Goal: Information Seeking & Learning: Find specific fact

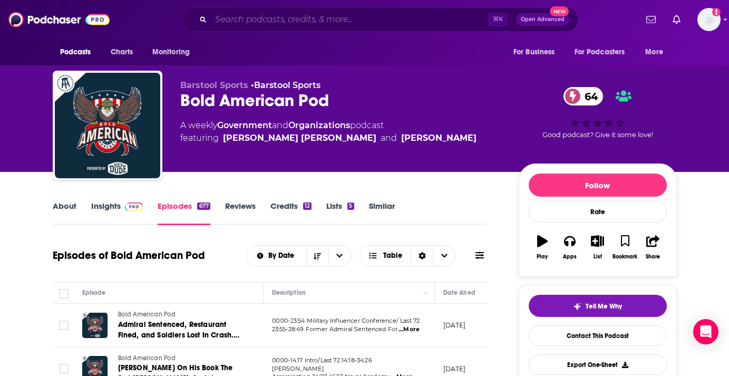
click at [383, 25] on input "Search podcasts, credits, & more..." at bounding box center [349, 19] width 277 height 17
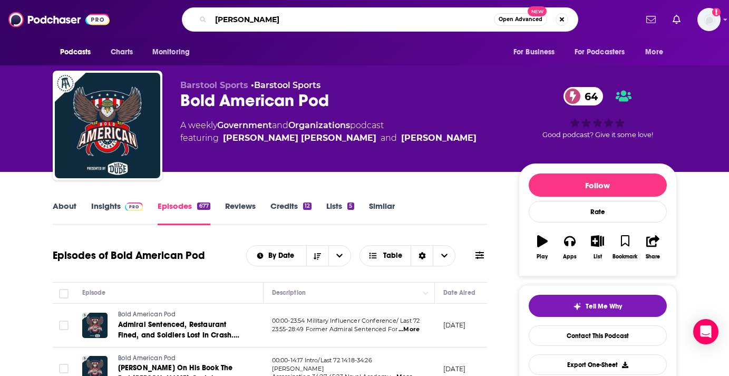
type input "[PERSON_NAME]"
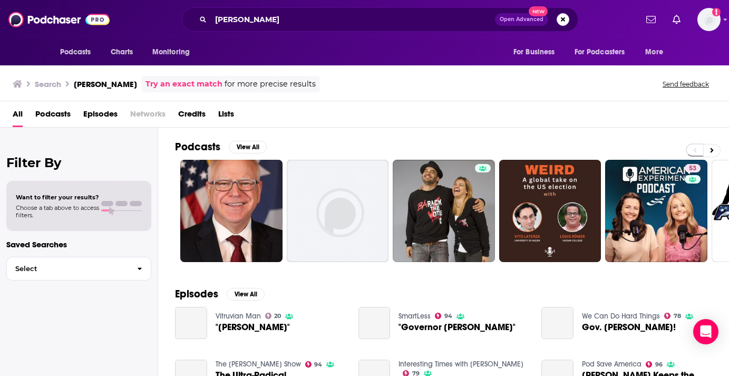
click at [187, 116] on span "Credits" at bounding box center [191, 116] width 27 height 22
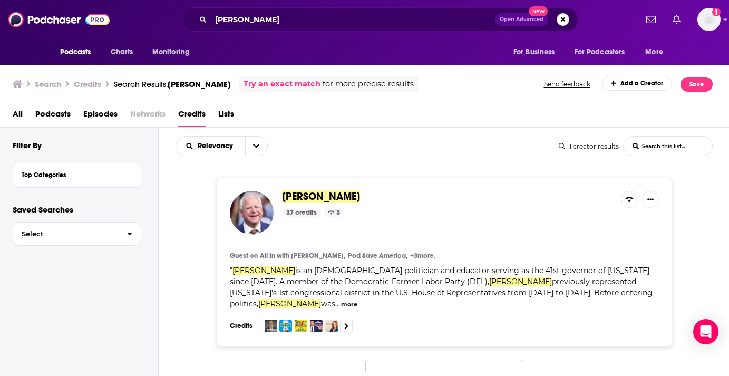
scroll to position [22, 0]
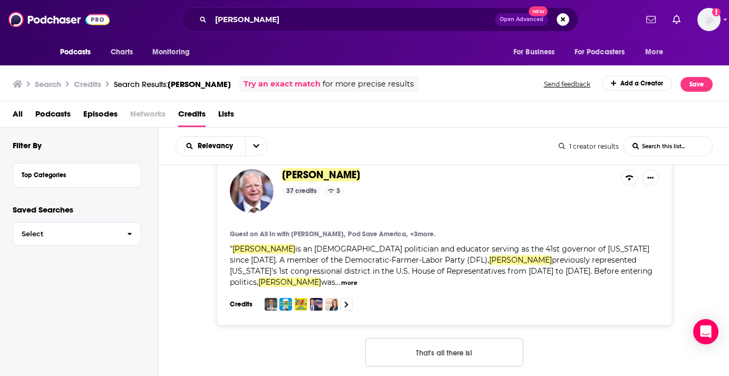
click at [245, 298] on div "Credits" at bounding box center [335, 304] width 210 height 13
click at [241, 300] on h3 "Credits" at bounding box center [243, 304] width 26 height 8
click at [347, 301] on icon at bounding box center [346, 304] width 4 height 7
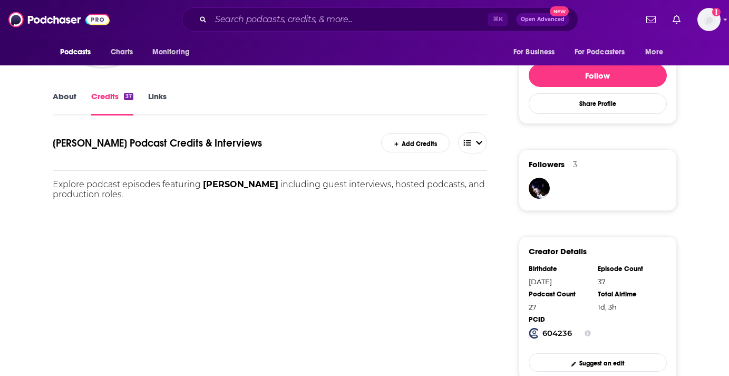
scroll to position [172, 0]
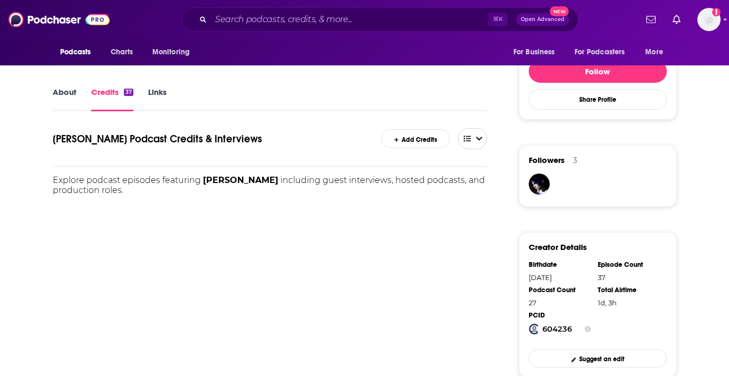
click at [478, 138] on icon "open menu" at bounding box center [479, 138] width 6 height 7
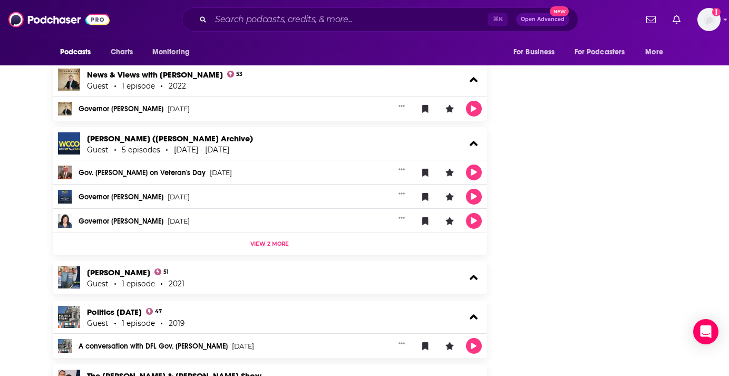
scroll to position [1891, 0]
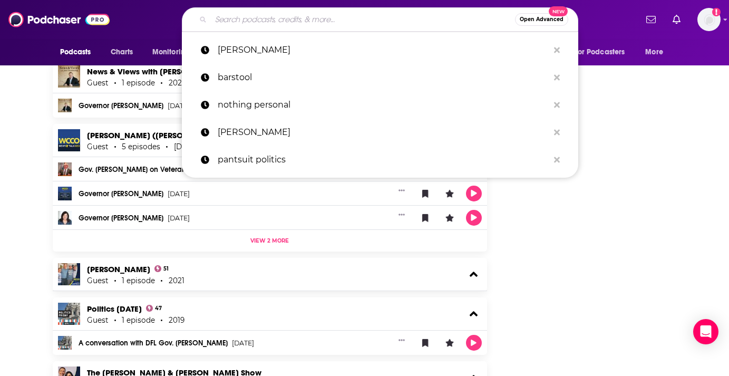
click at [258, 20] on input "Search podcasts, credits, & more..." at bounding box center [363, 19] width 304 height 17
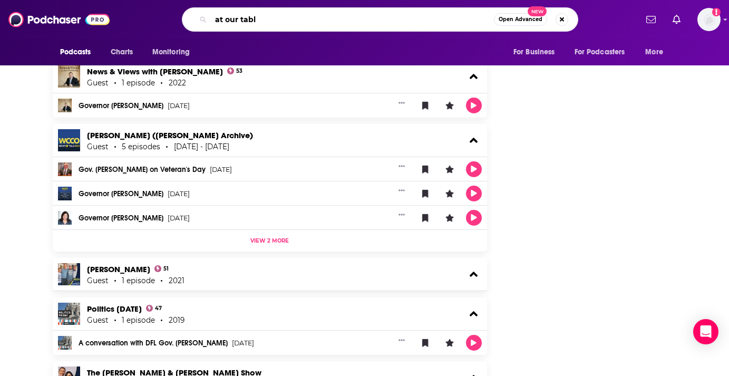
type input "at our table"
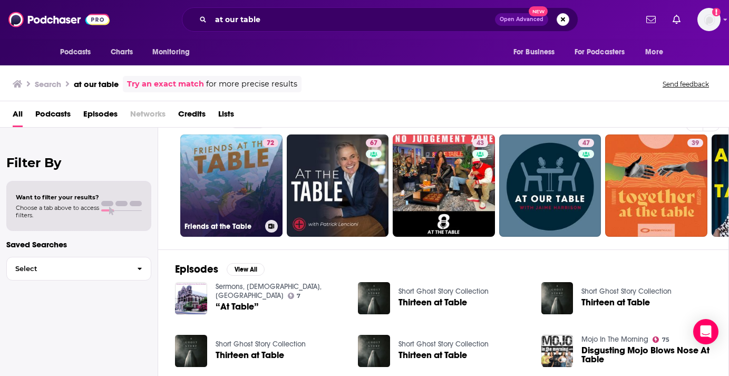
scroll to position [0, 36]
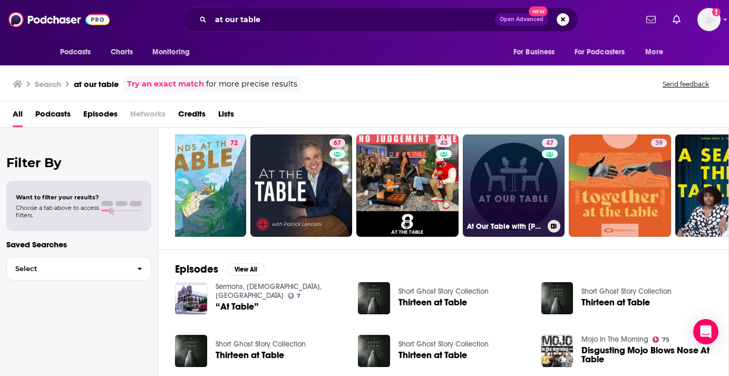
click at [496, 145] on link "47 At Our Table with Jaime Harrison" at bounding box center [514, 185] width 102 height 102
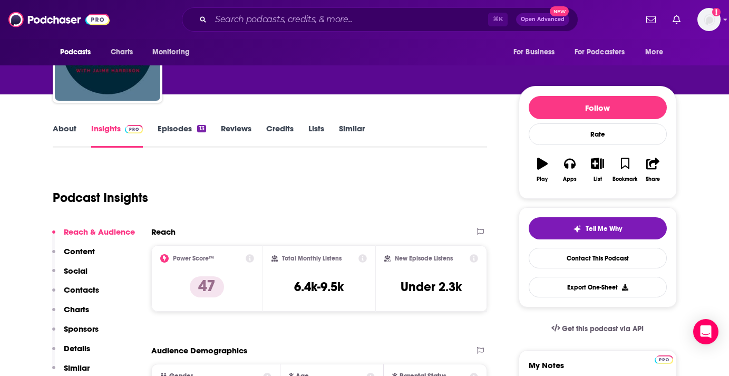
scroll to position [210, 0]
